Goal: Task Accomplishment & Management: Use online tool/utility

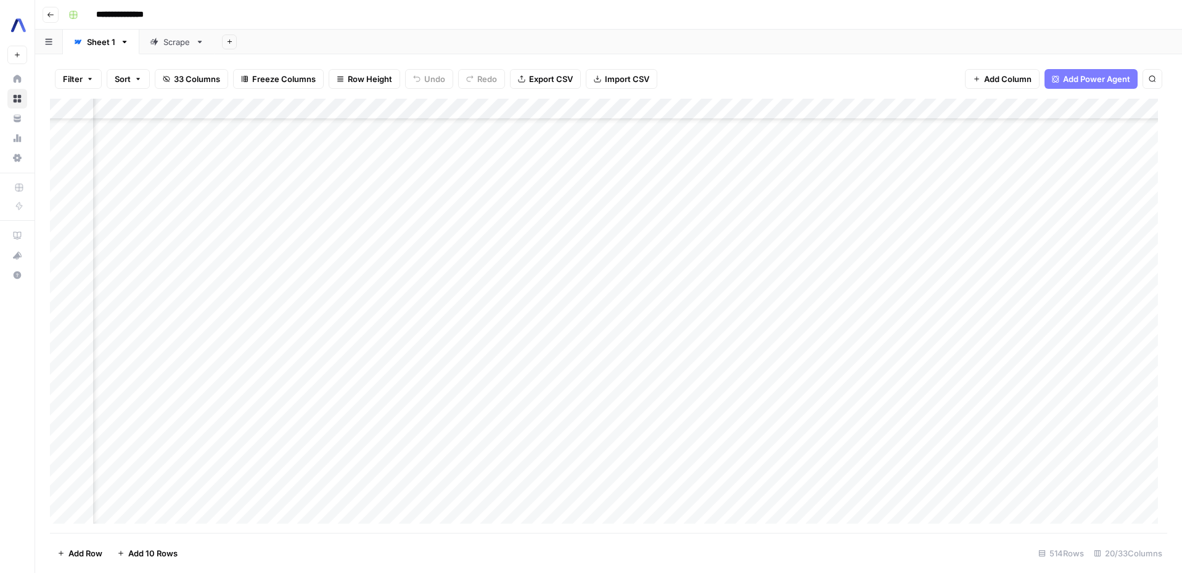
scroll to position [1914, 892]
click at [684, 252] on div "Add Column" at bounding box center [608, 316] width 1117 height 434
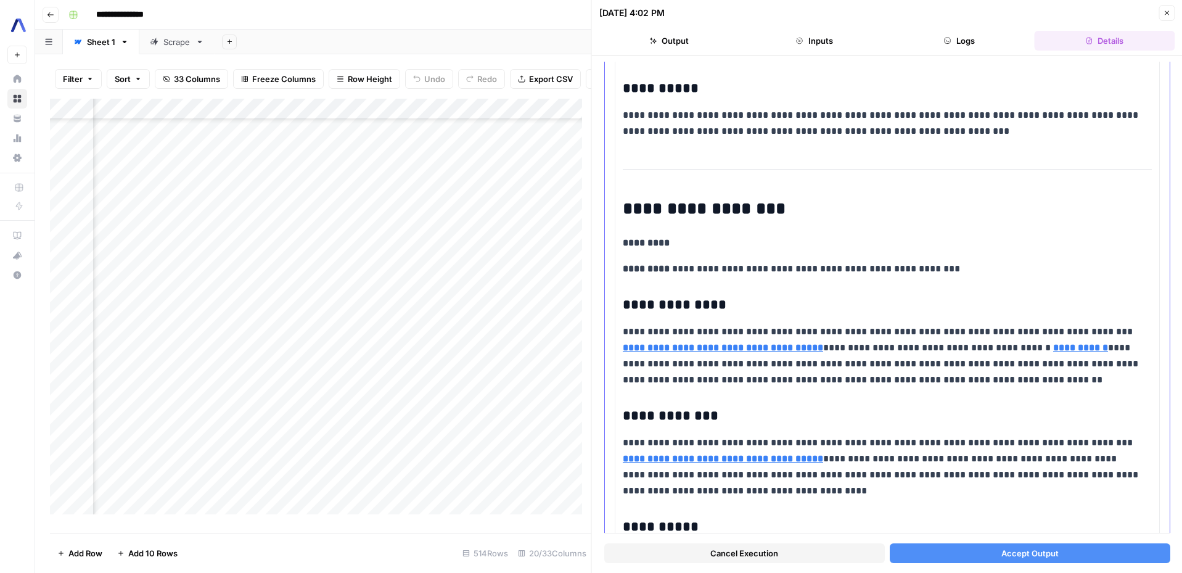
scroll to position [852, 0]
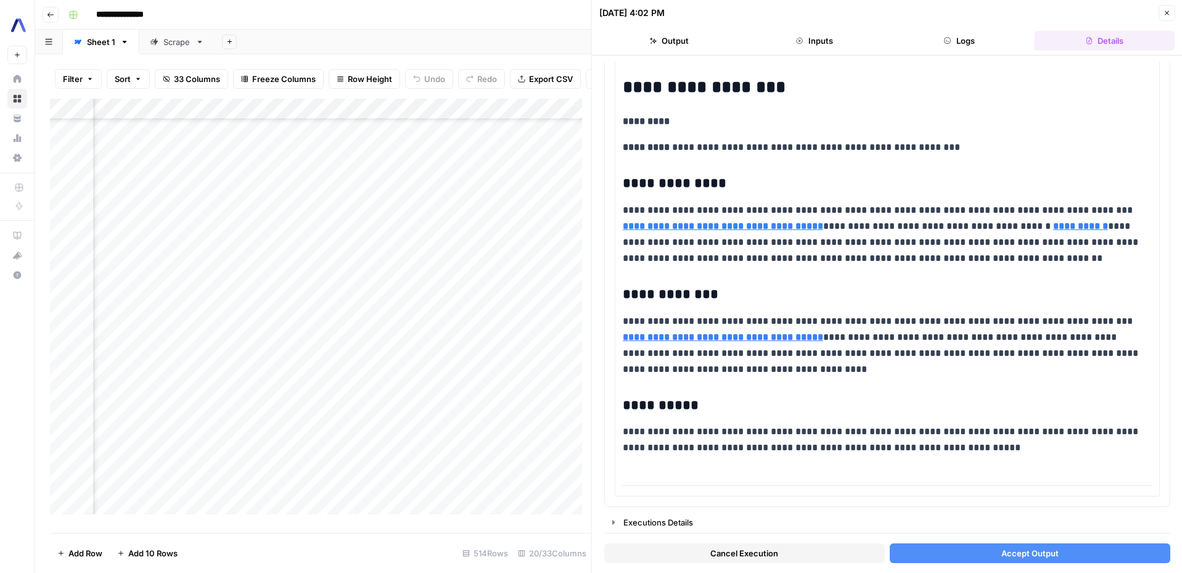
click at [979, 548] on button "Accept Output" at bounding box center [1029, 553] width 281 height 20
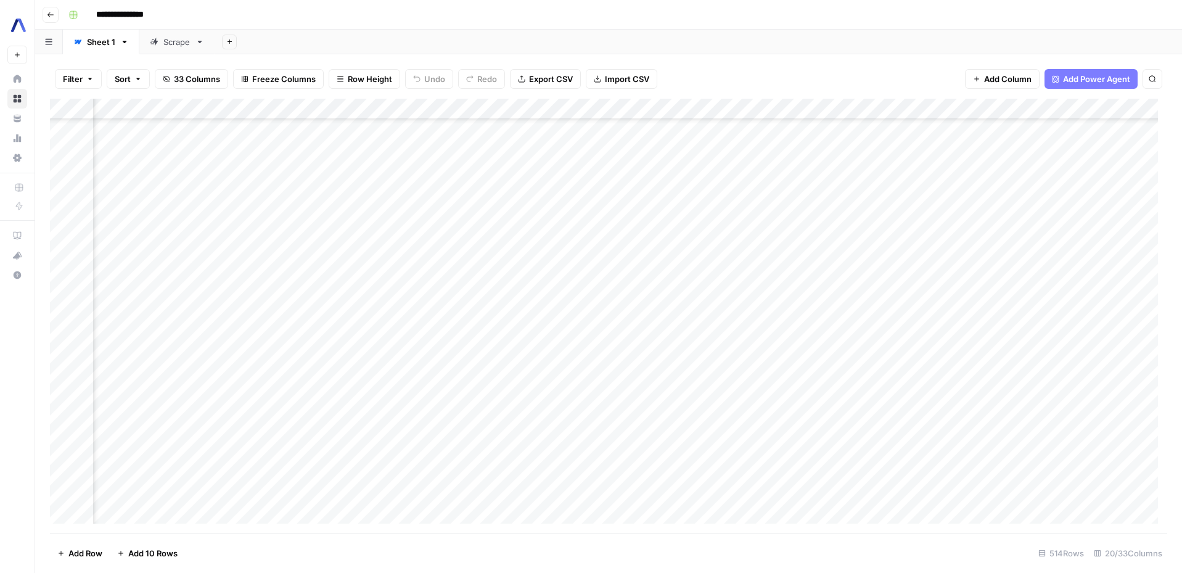
scroll to position [1914, 1103]
click at [583, 249] on div "Add Column" at bounding box center [608, 316] width 1117 height 434
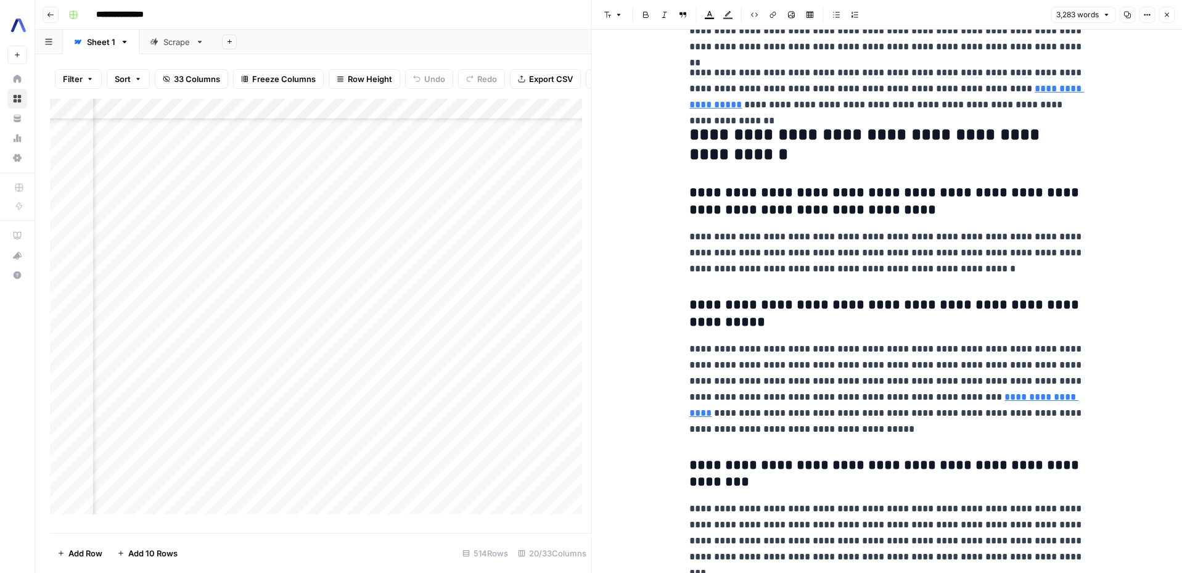
scroll to position [7810, 0]
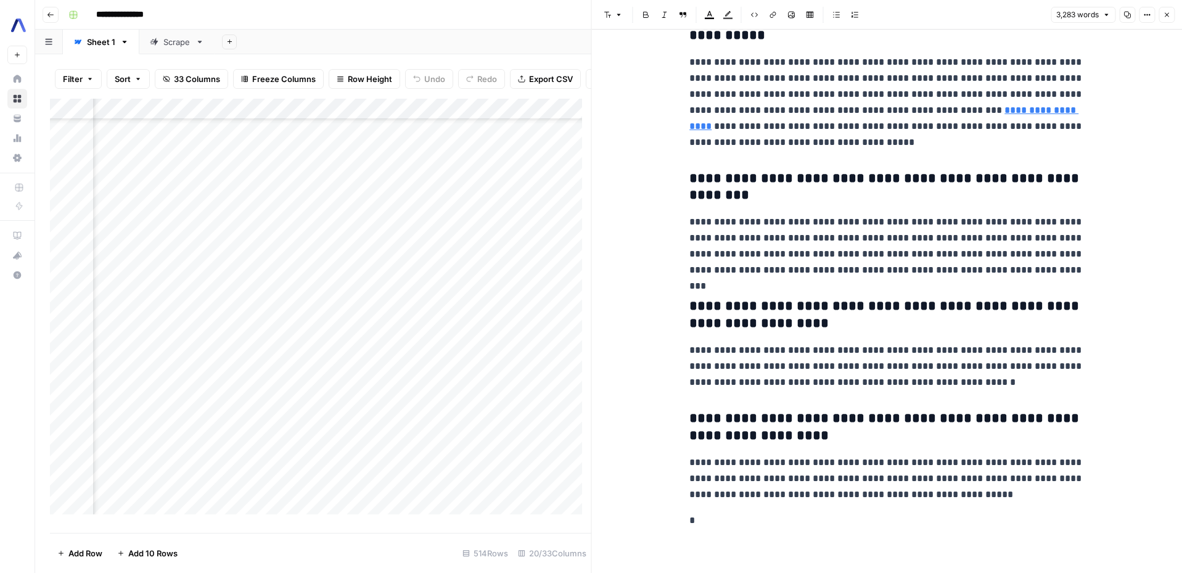
click at [543, 486] on div "Add Column" at bounding box center [320, 311] width 541 height 425
drag, startPoint x: 376, startPoint y: 532, endPoint x: 492, endPoint y: 545, distance: 116.7
click at [492, 545] on div "Filter Sort 33 Columns Freeze Columns Row Height Undo Redo Export CSV Import CS…" at bounding box center [313, 313] width 556 height 519
click at [1166, 12] on icon "button" at bounding box center [1166, 14] width 7 height 7
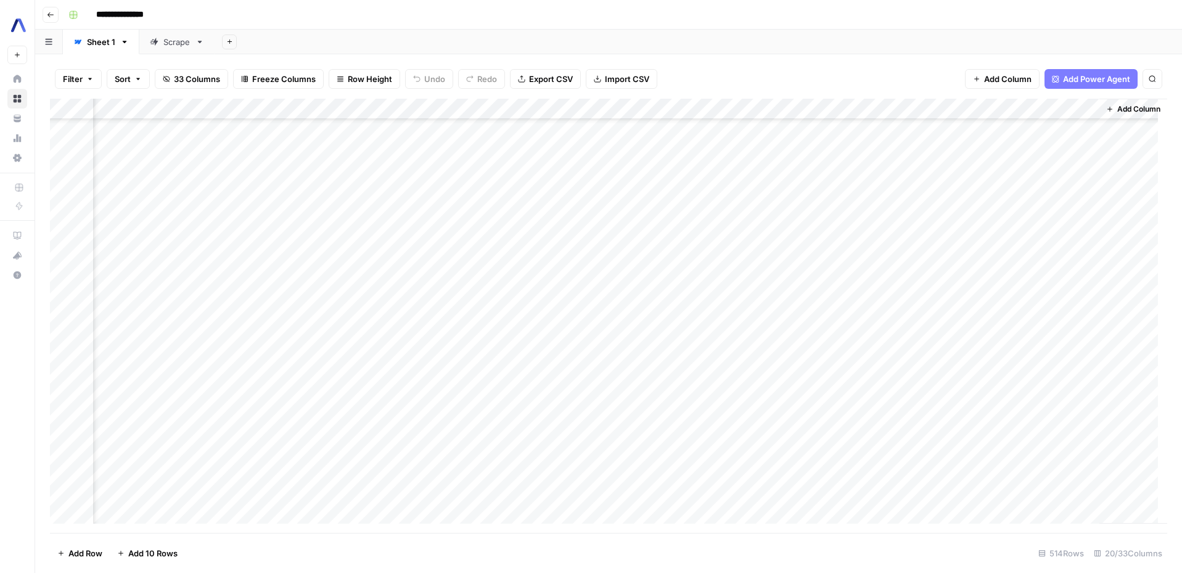
scroll to position [1916, 1351]
click at [1080, 246] on div "Add Column" at bounding box center [608, 316] width 1117 height 434
